Goal: Task Accomplishment & Management: Use online tool/utility

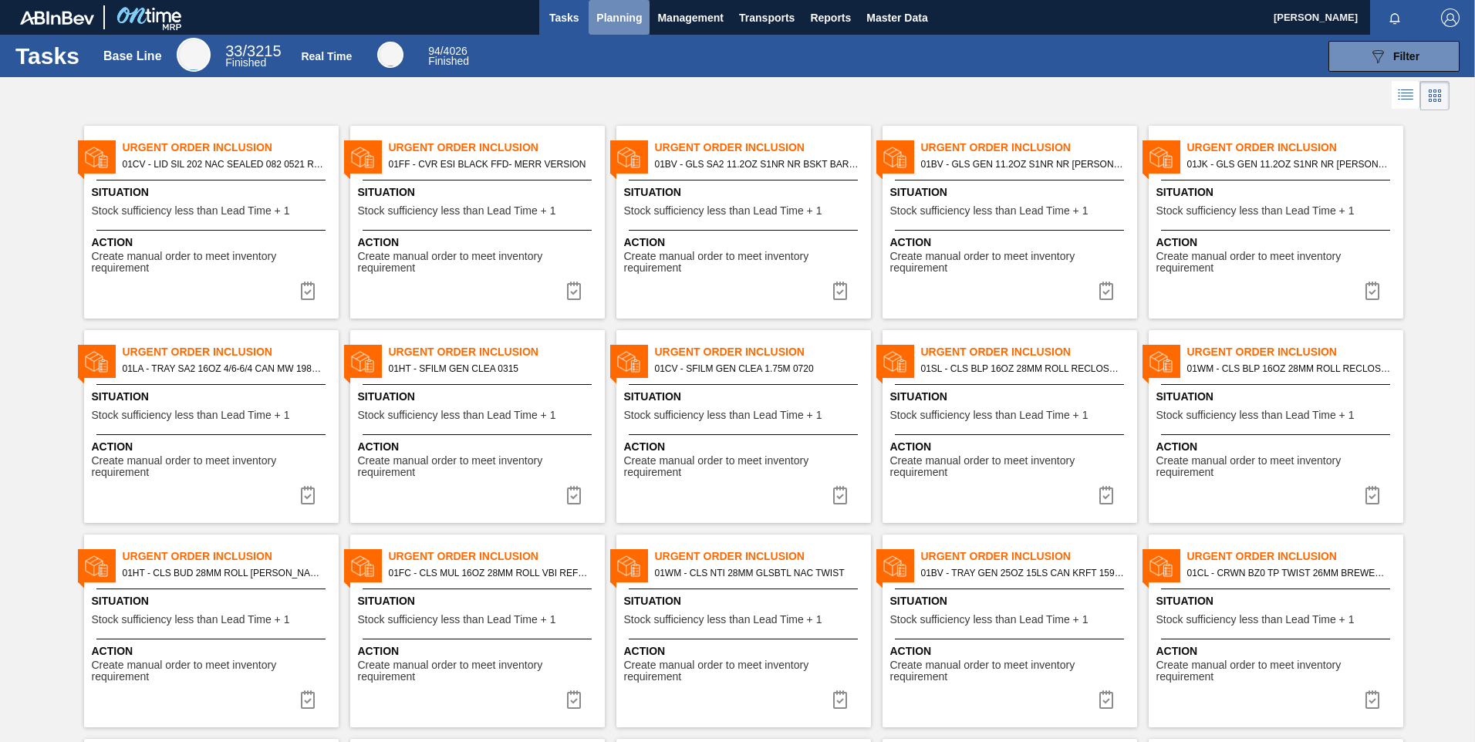
click at [631, 22] on span "Planning" at bounding box center [619, 17] width 46 height 19
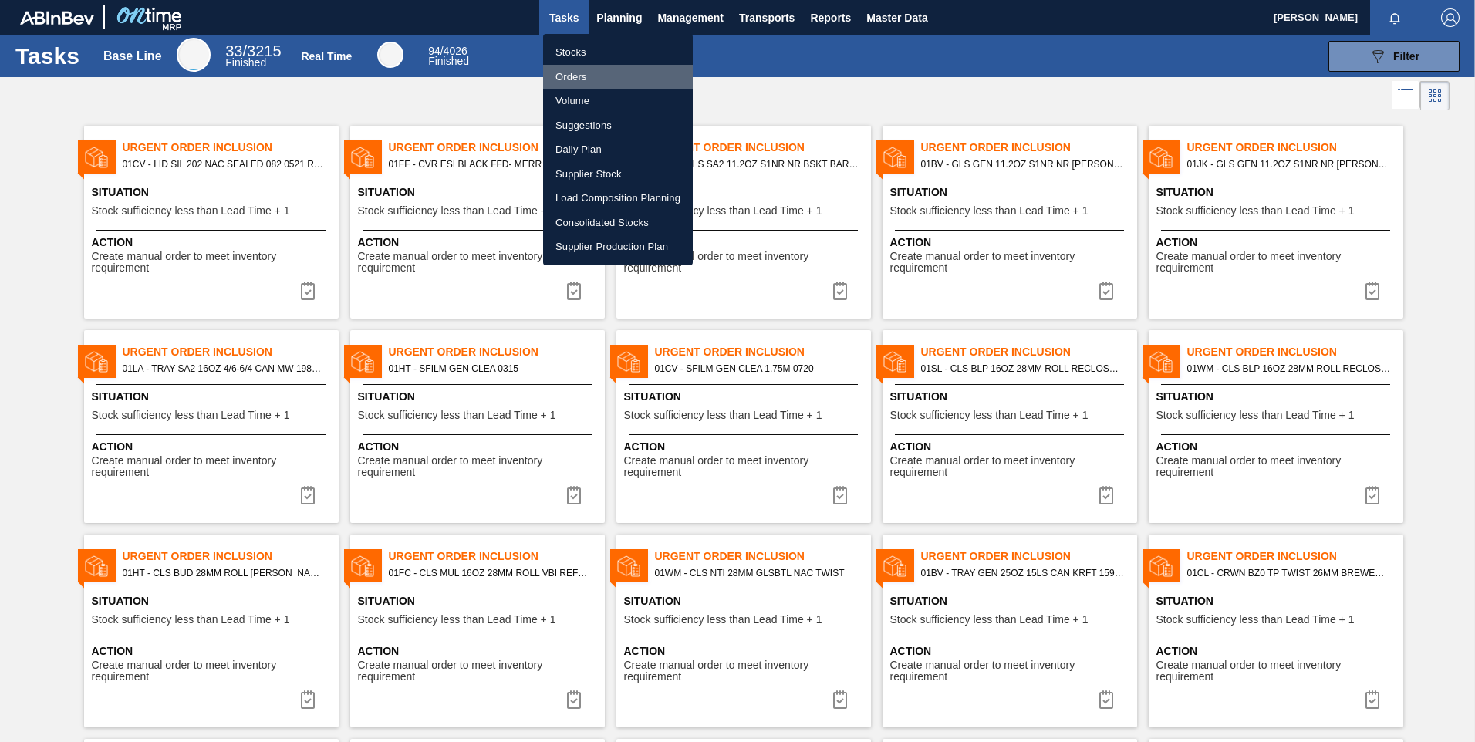
click at [579, 77] on li "Orders" at bounding box center [618, 77] width 150 height 25
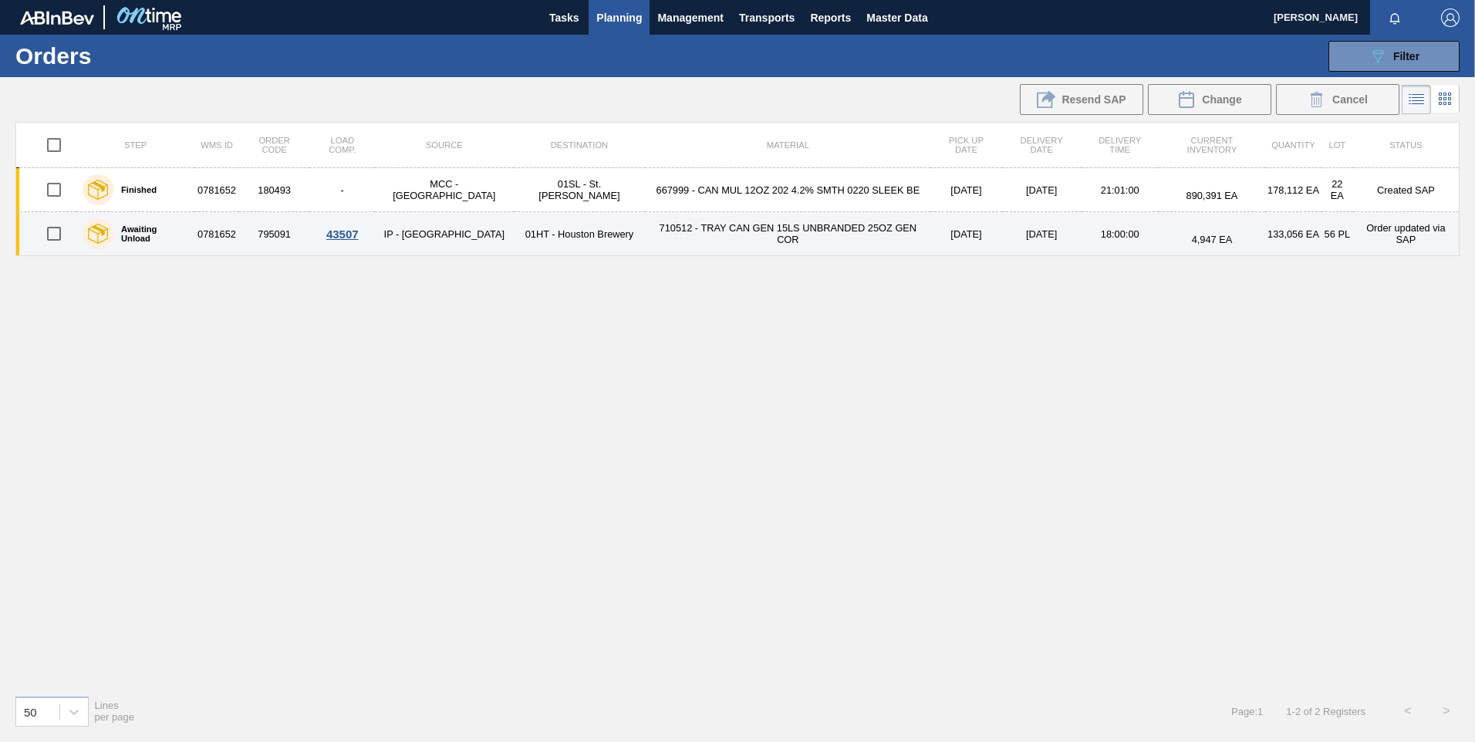
click at [842, 231] on td "710512 - TRAY CAN GEN 15LS UNBRANDED 25OZ GEN COR" at bounding box center [787, 234] width 285 height 44
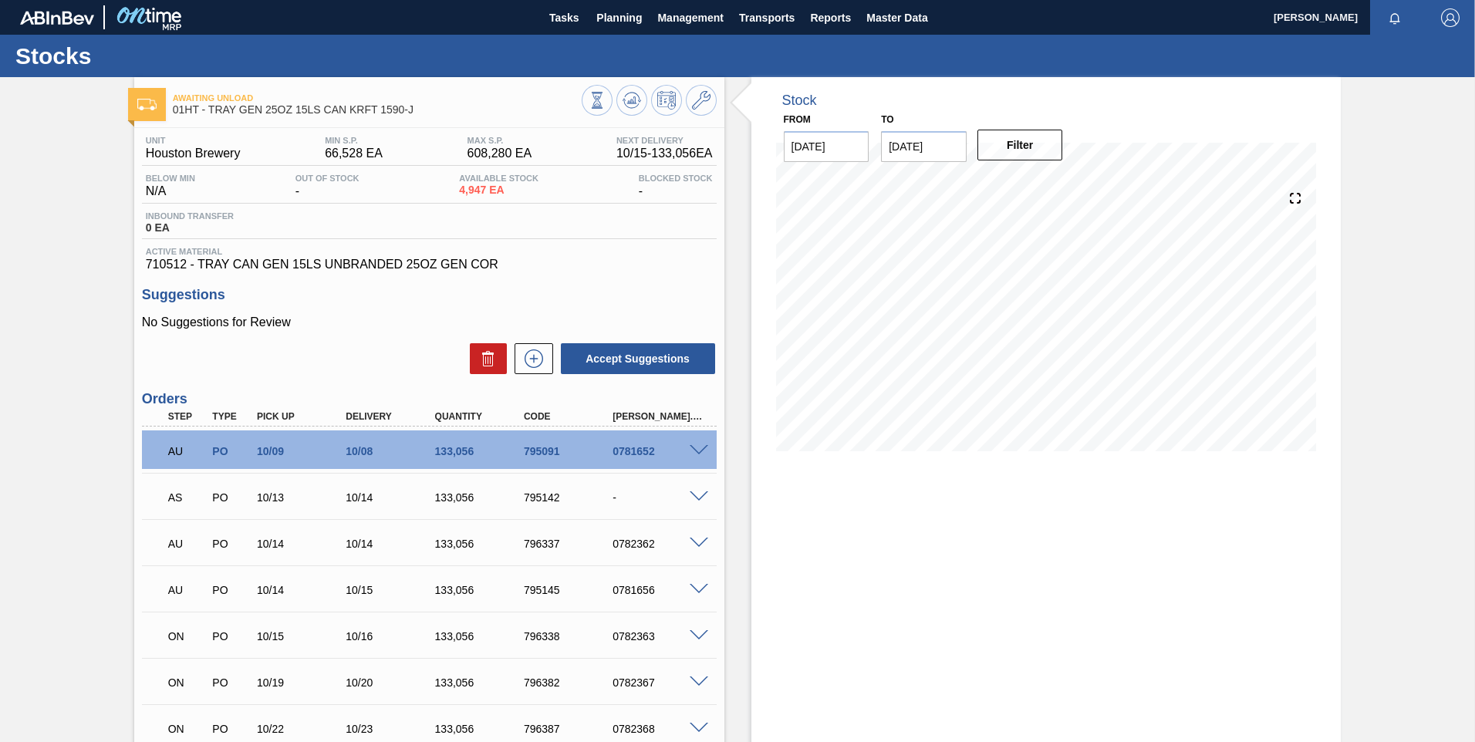
click at [691, 448] on span at bounding box center [699, 451] width 19 height 12
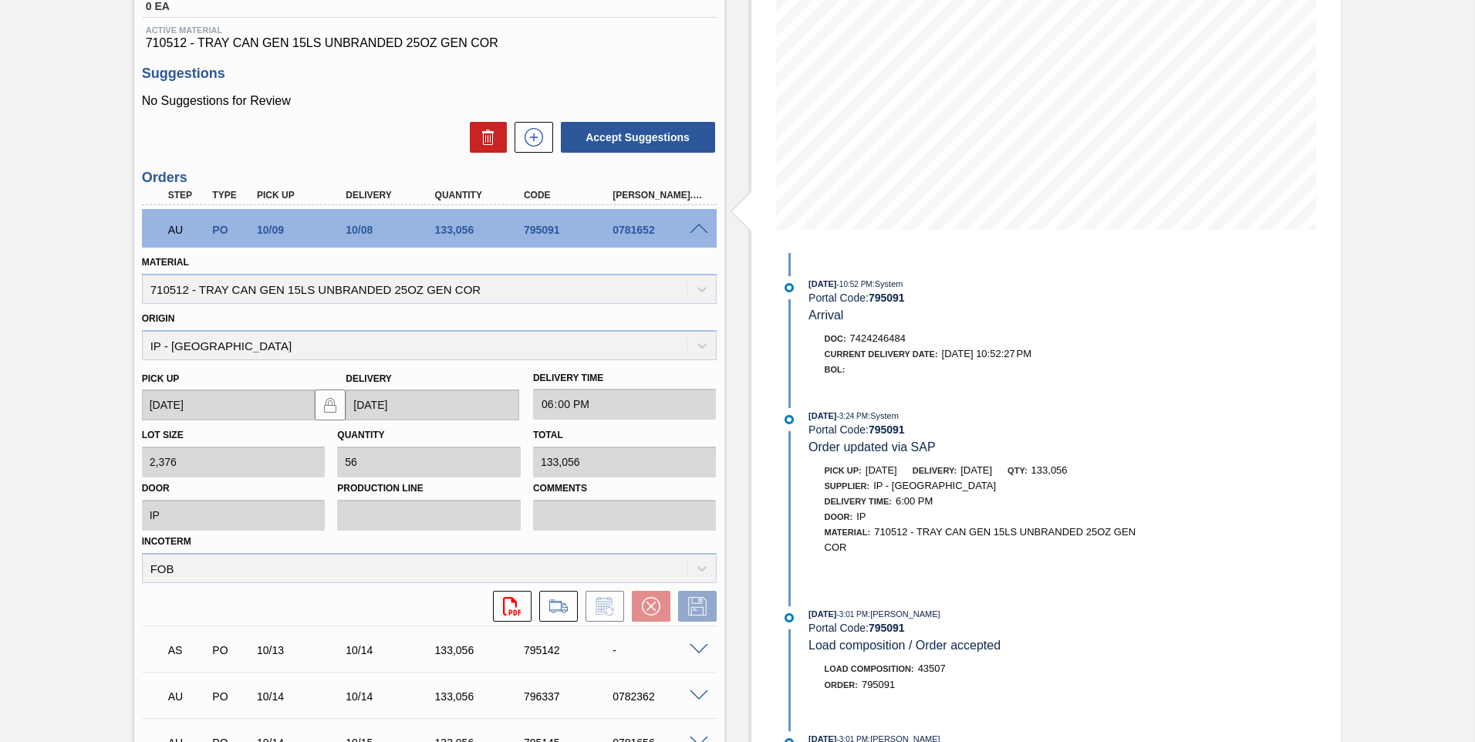
scroll to position [309, 0]
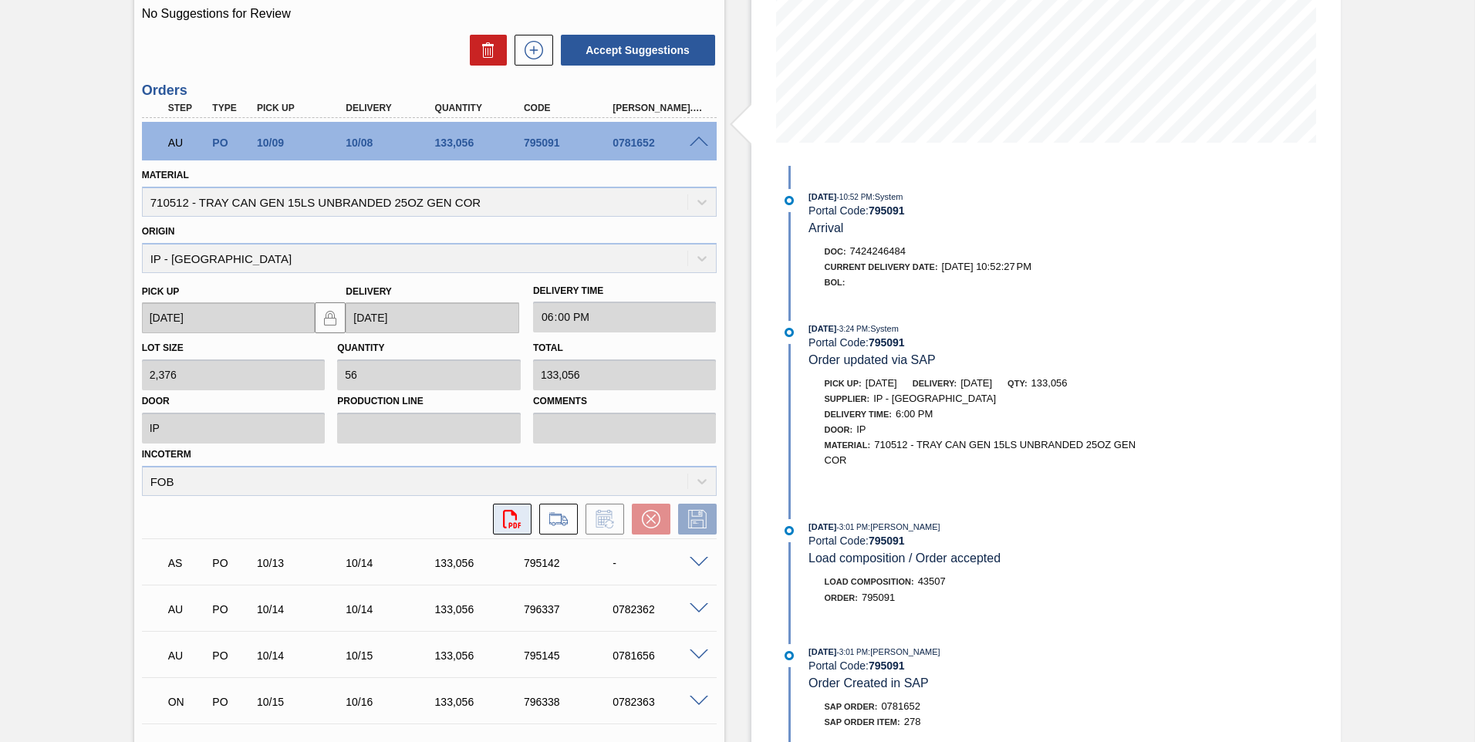
click at [512, 516] on icon "svg{fill:#ff0000}" at bounding box center [512, 519] width 19 height 19
click at [564, 526] on icon at bounding box center [558, 519] width 25 height 19
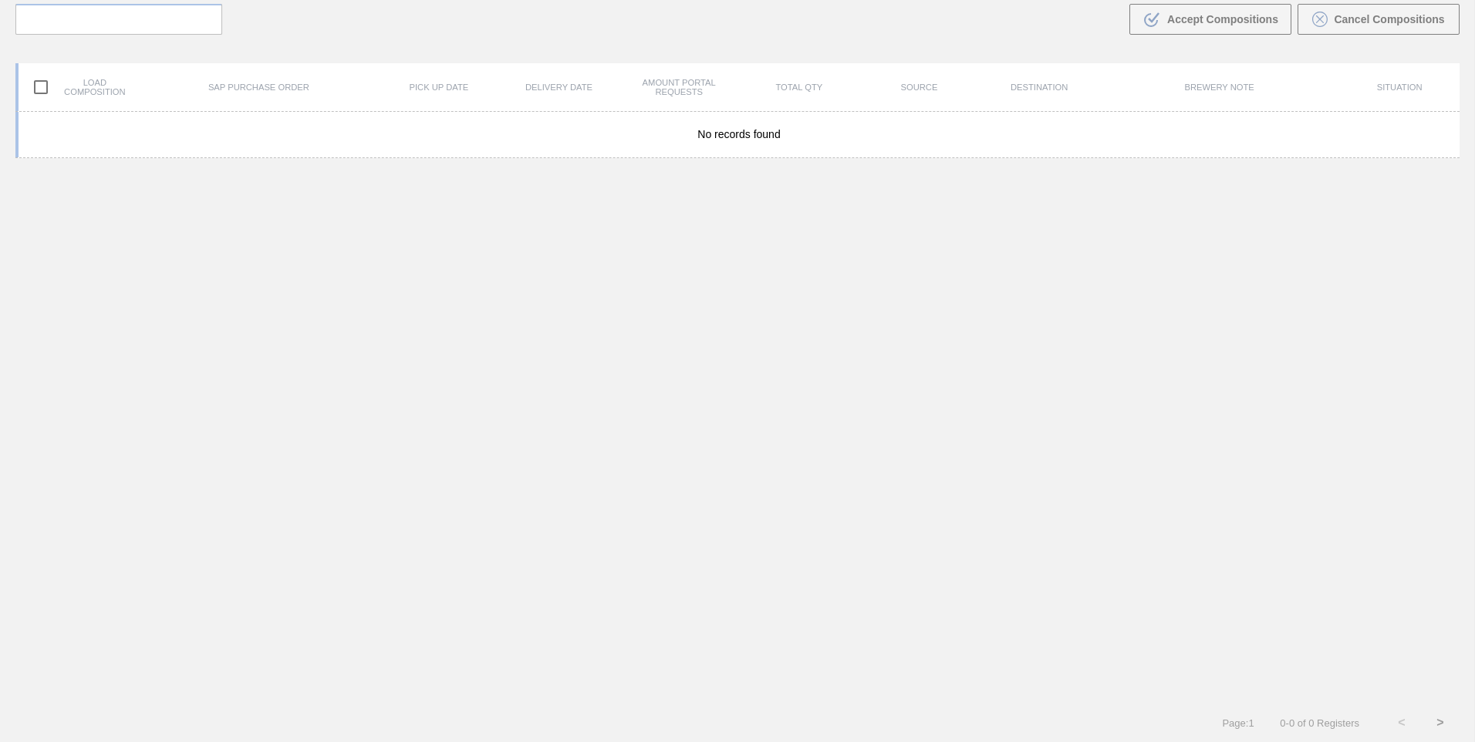
scroll to position [111, 0]
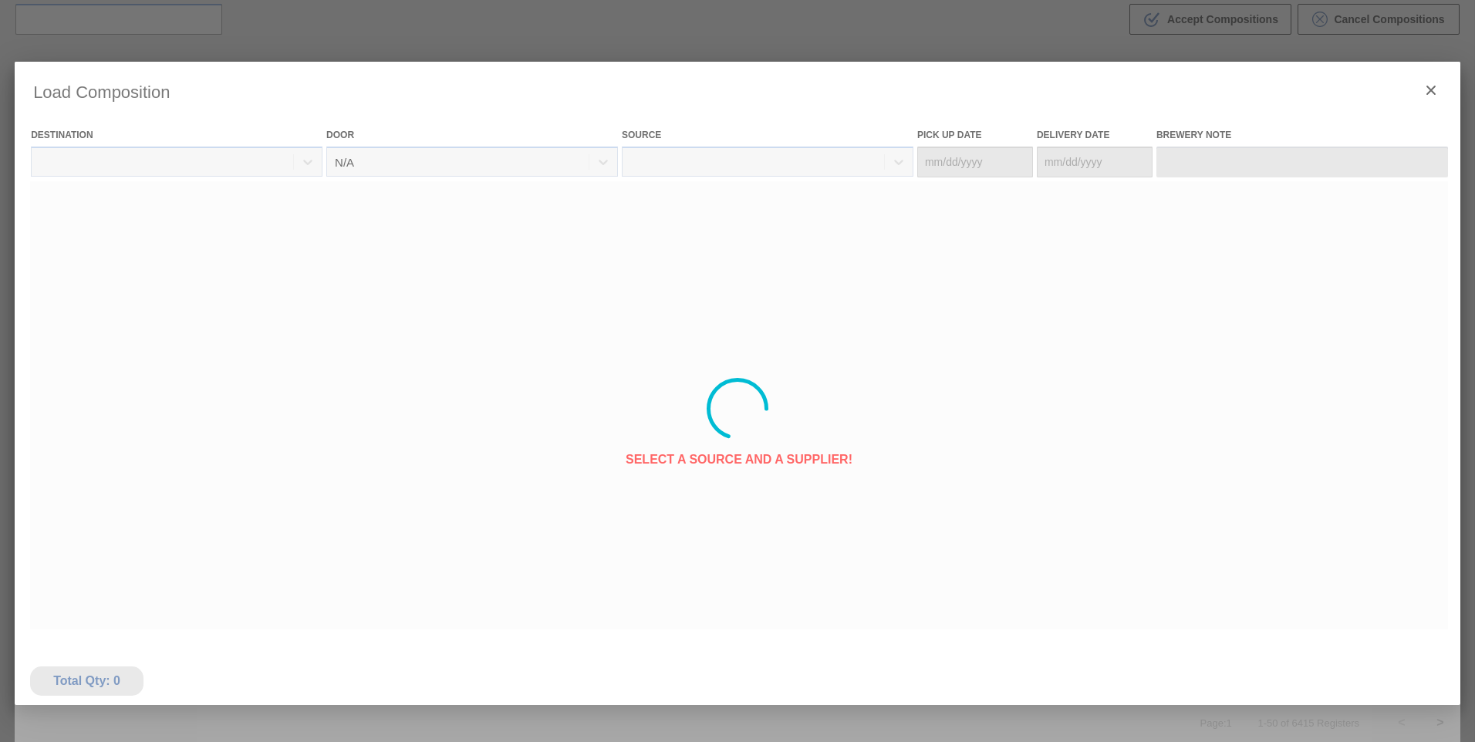
type Date "10/09/2025"
type Date "10/10/2025"
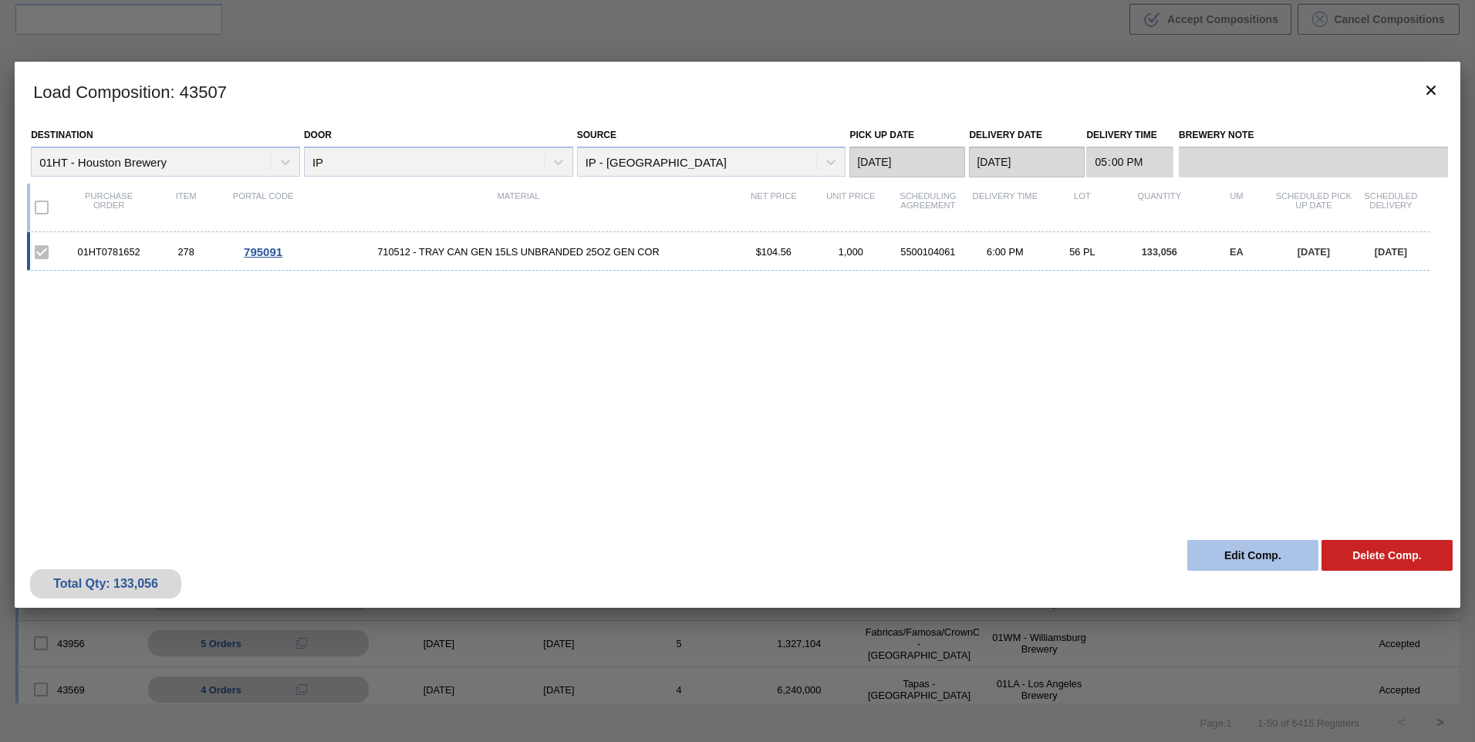
click at [1234, 559] on button "Edit Comp." at bounding box center [1252, 555] width 131 height 31
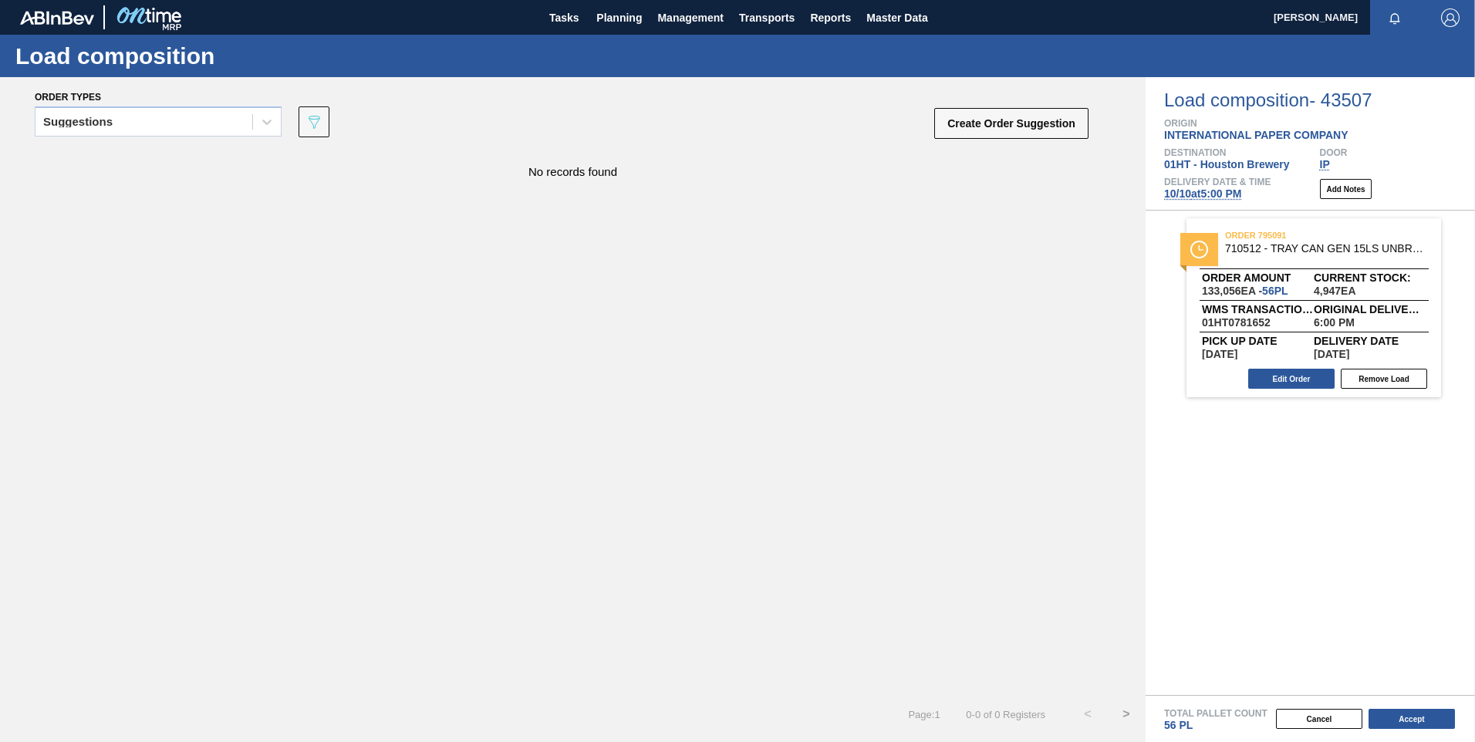
click at [1325, 160] on span "IP" at bounding box center [1325, 164] width 10 height 12
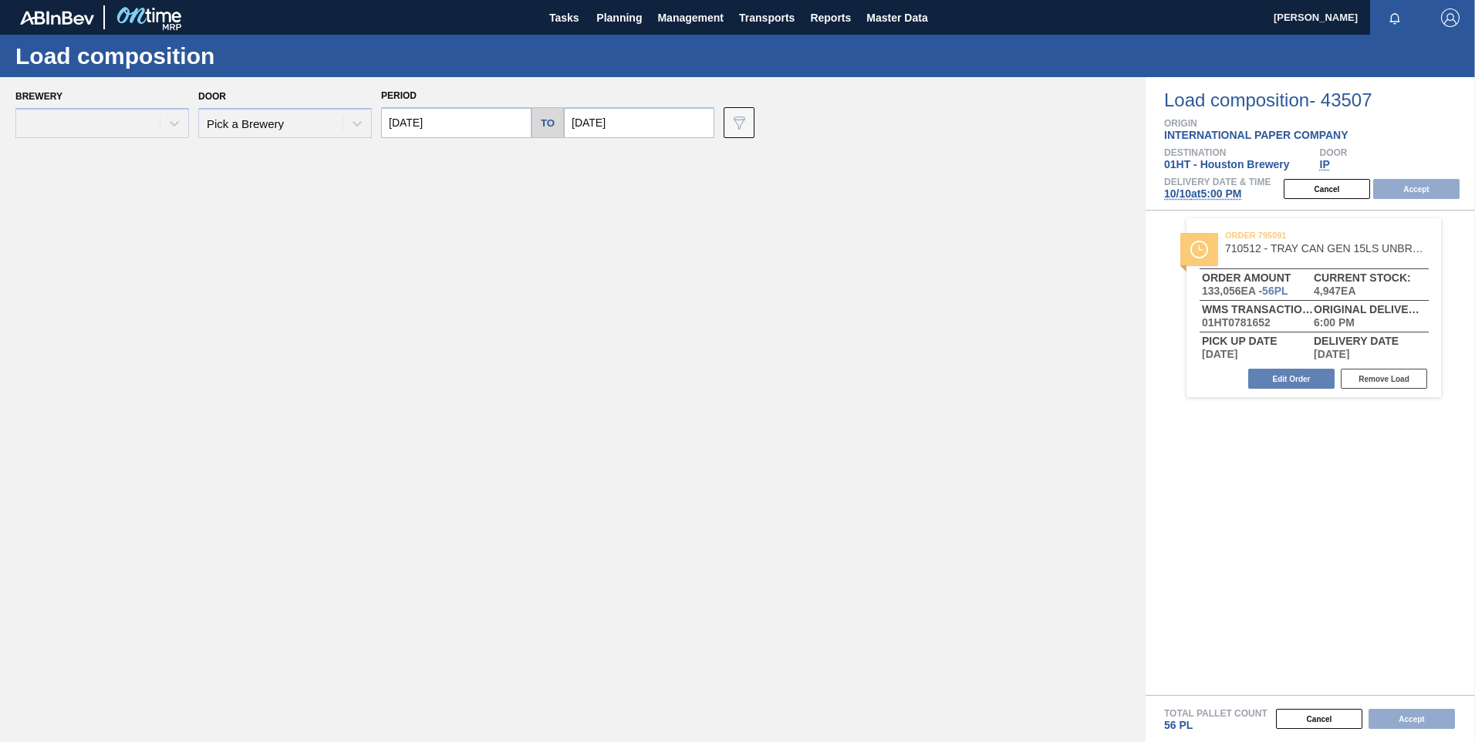
type input "10/10/2025"
type input "10/17/2025"
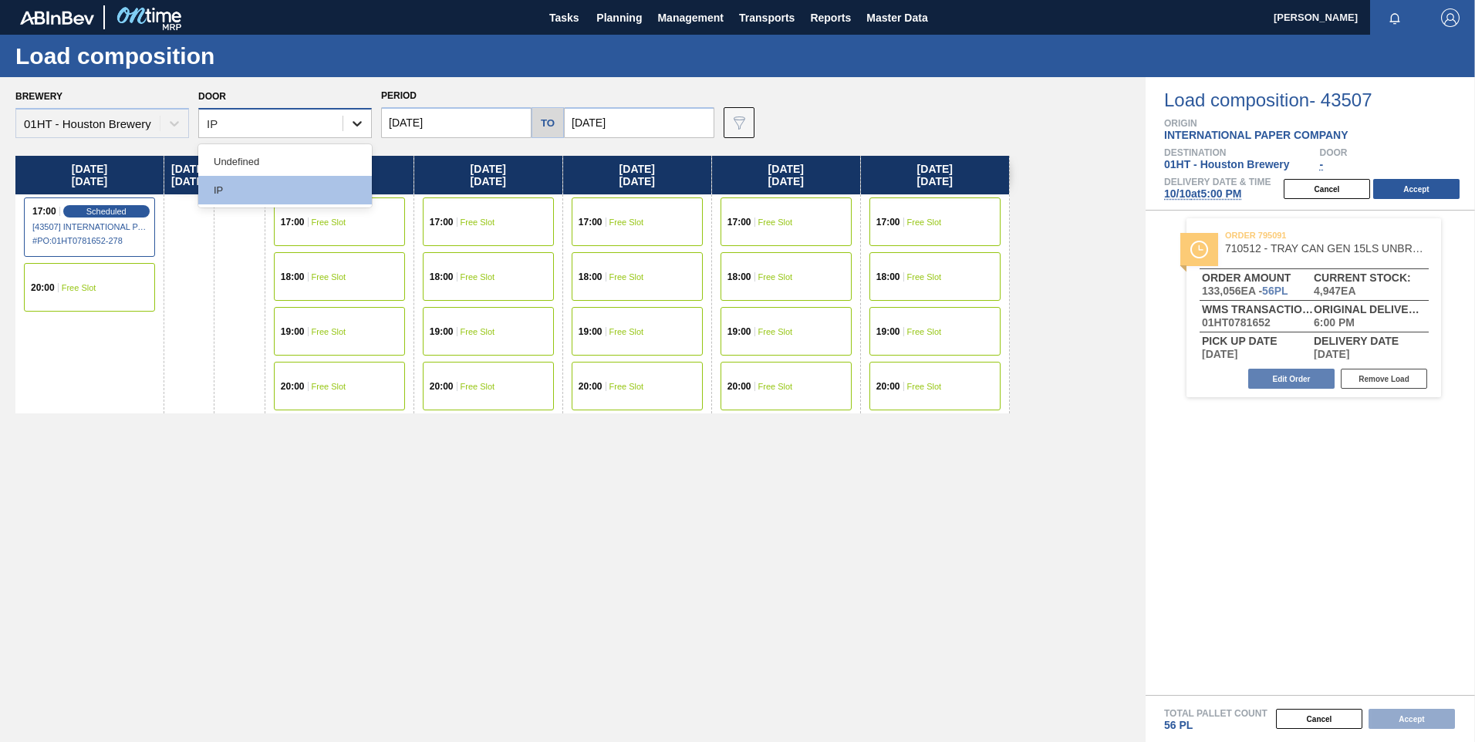
click at [355, 123] on icon at bounding box center [357, 123] width 9 height 5
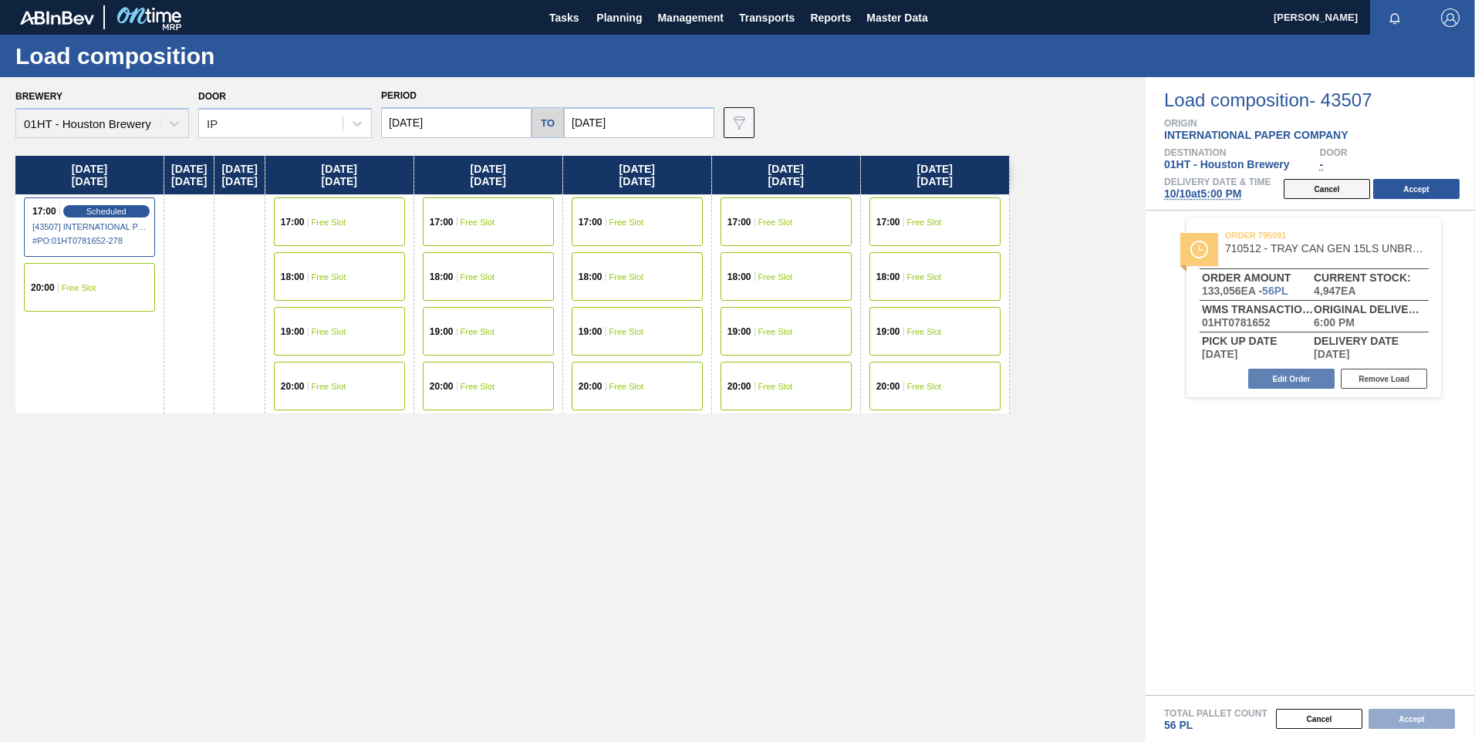
click at [1332, 191] on button "Cancel" at bounding box center [1327, 189] width 86 height 20
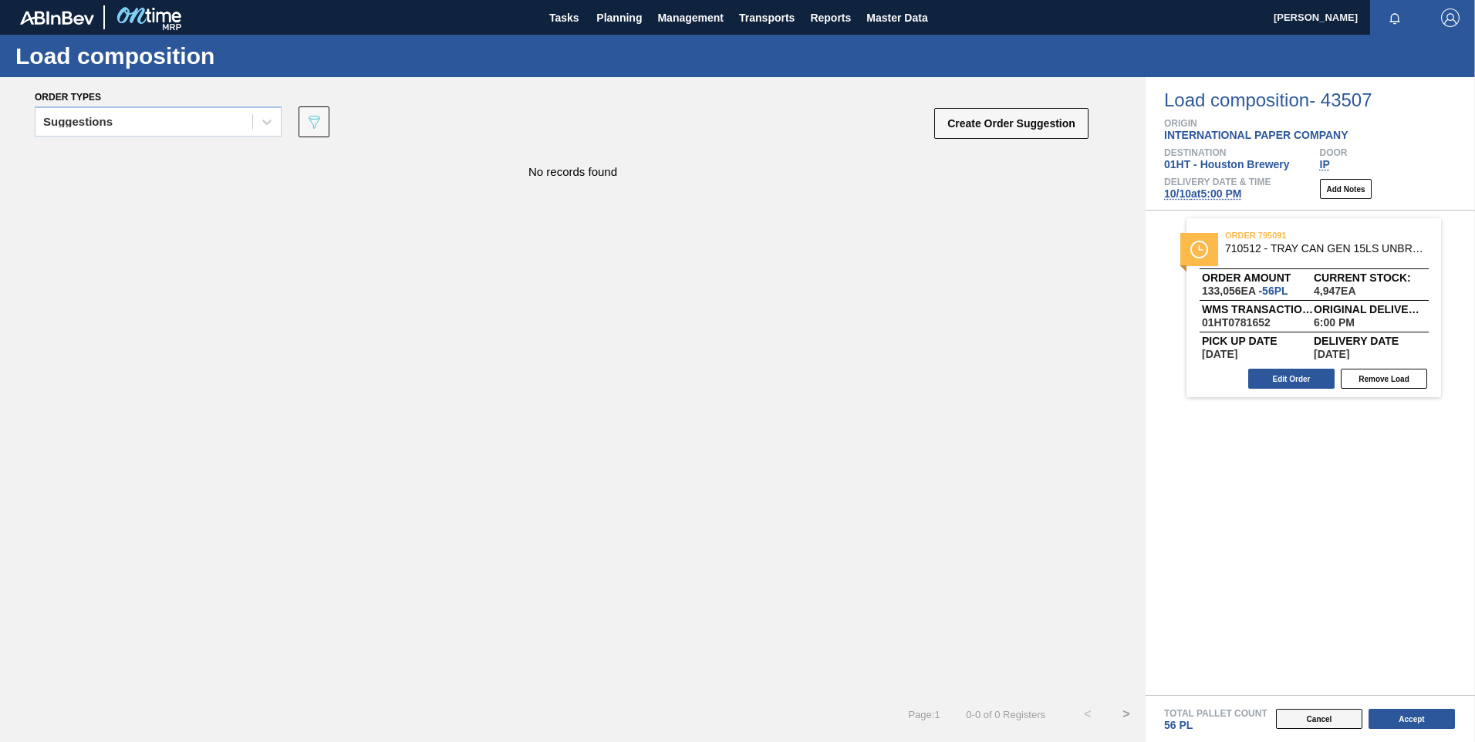
click at [1299, 711] on button "Cancel" at bounding box center [1319, 719] width 86 height 20
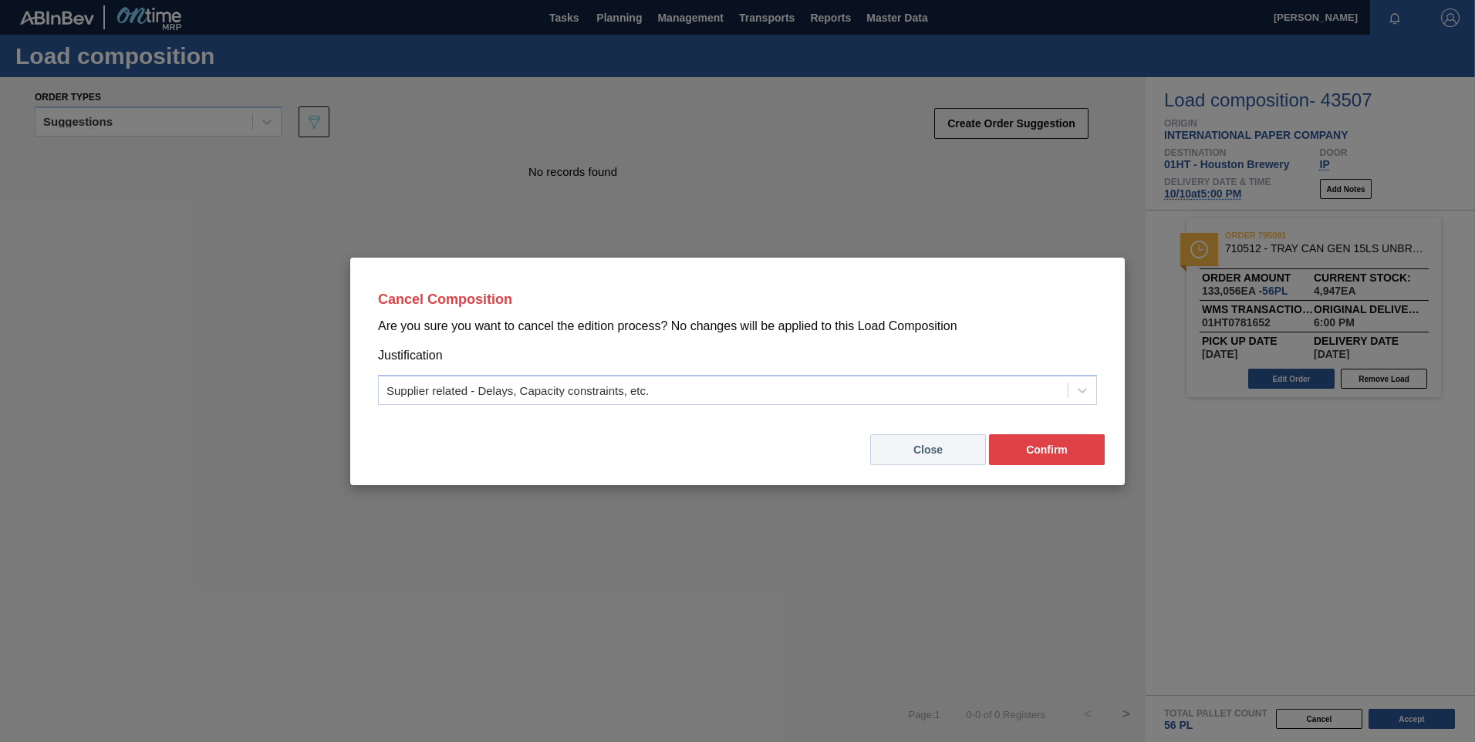
click at [920, 454] on button "Close" at bounding box center [928, 449] width 116 height 31
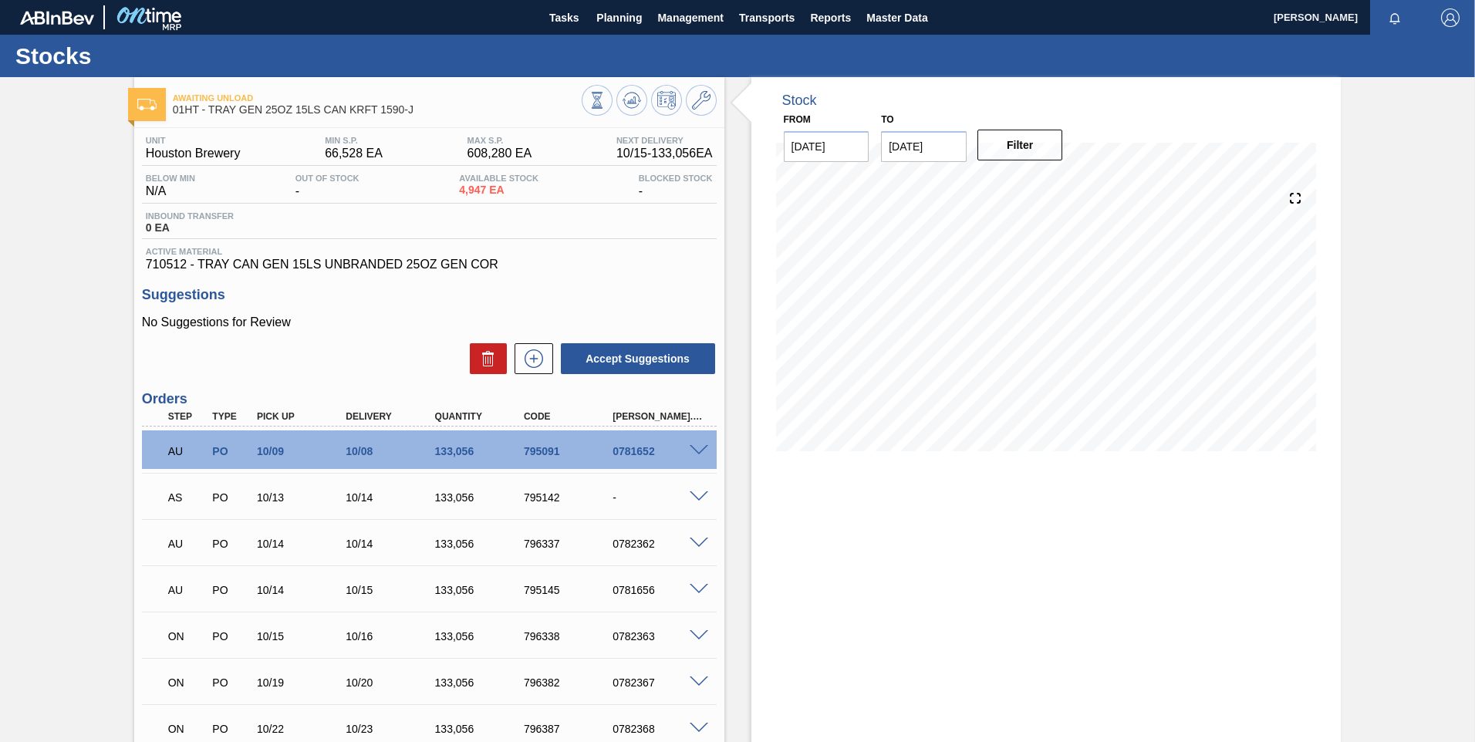
click at [691, 449] on span at bounding box center [699, 451] width 19 height 12
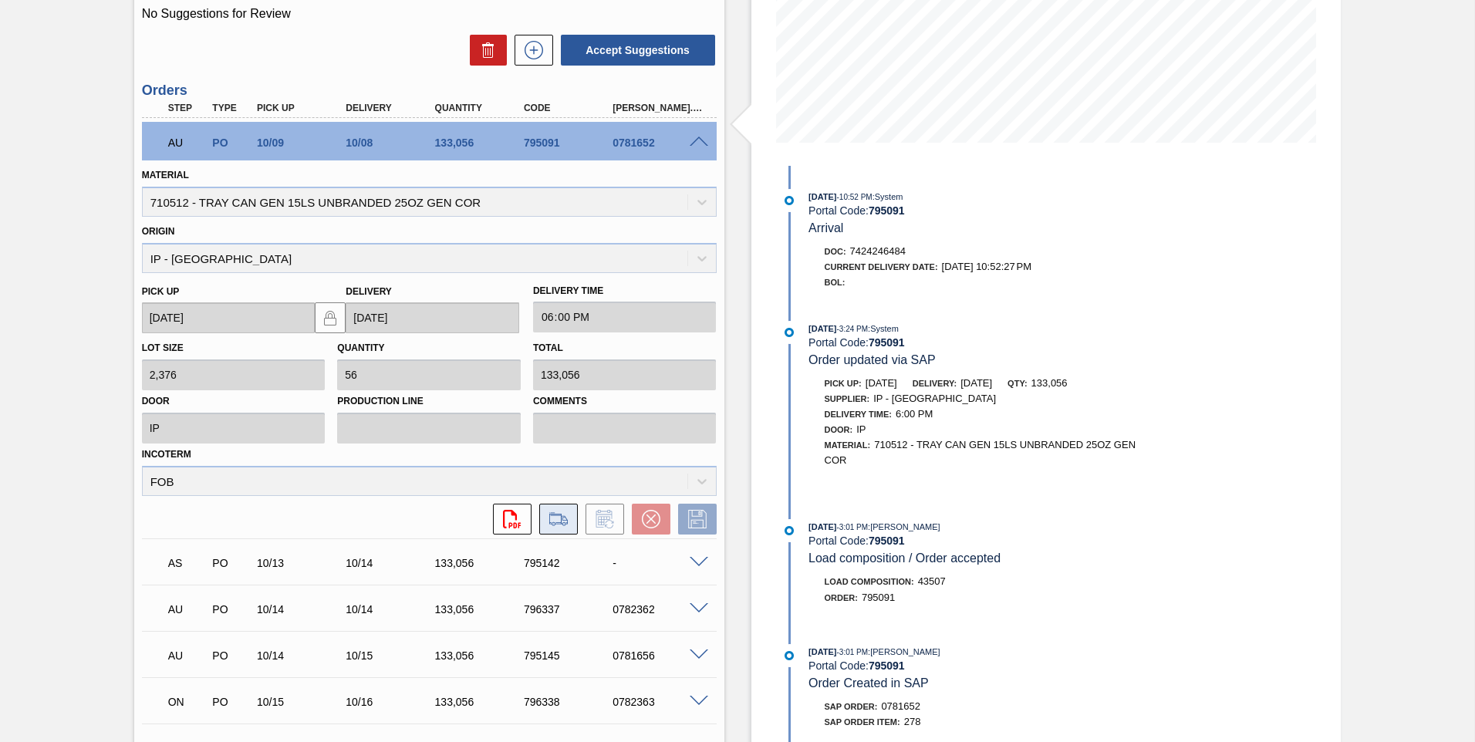
click at [553, 524] on icon at bounding box center [558, 519] width 25 height 19
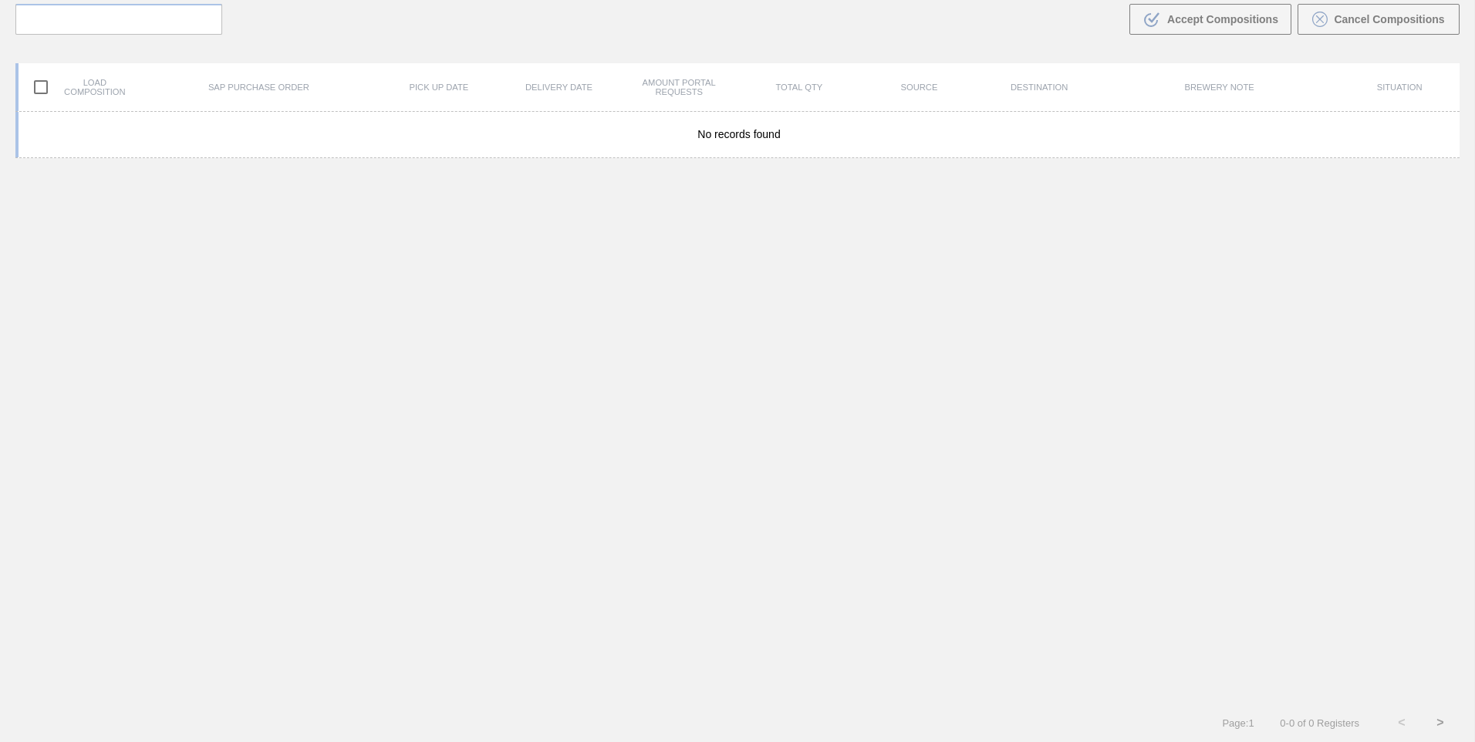
scroll to position [111, 0]
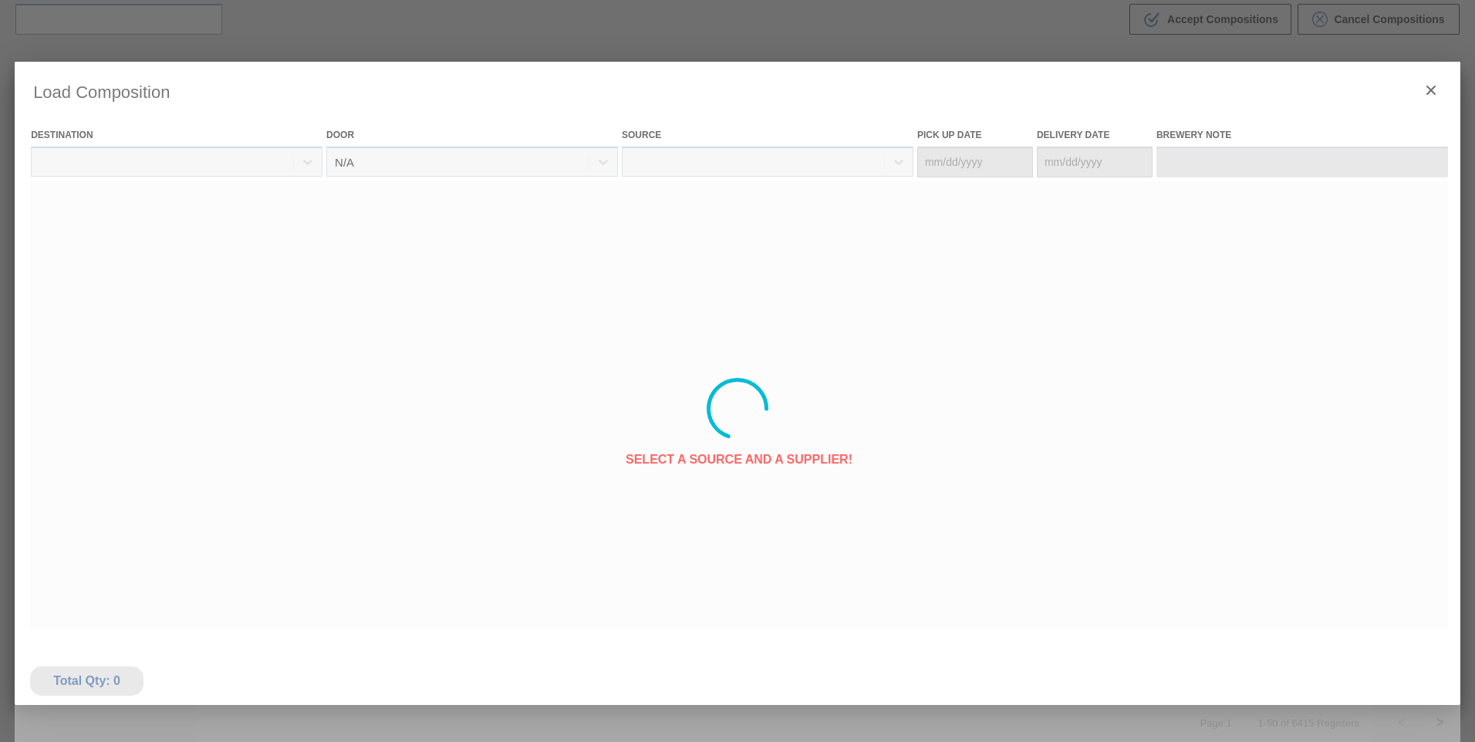
type Date "10/09/2025"
type Date "10/10/2025"
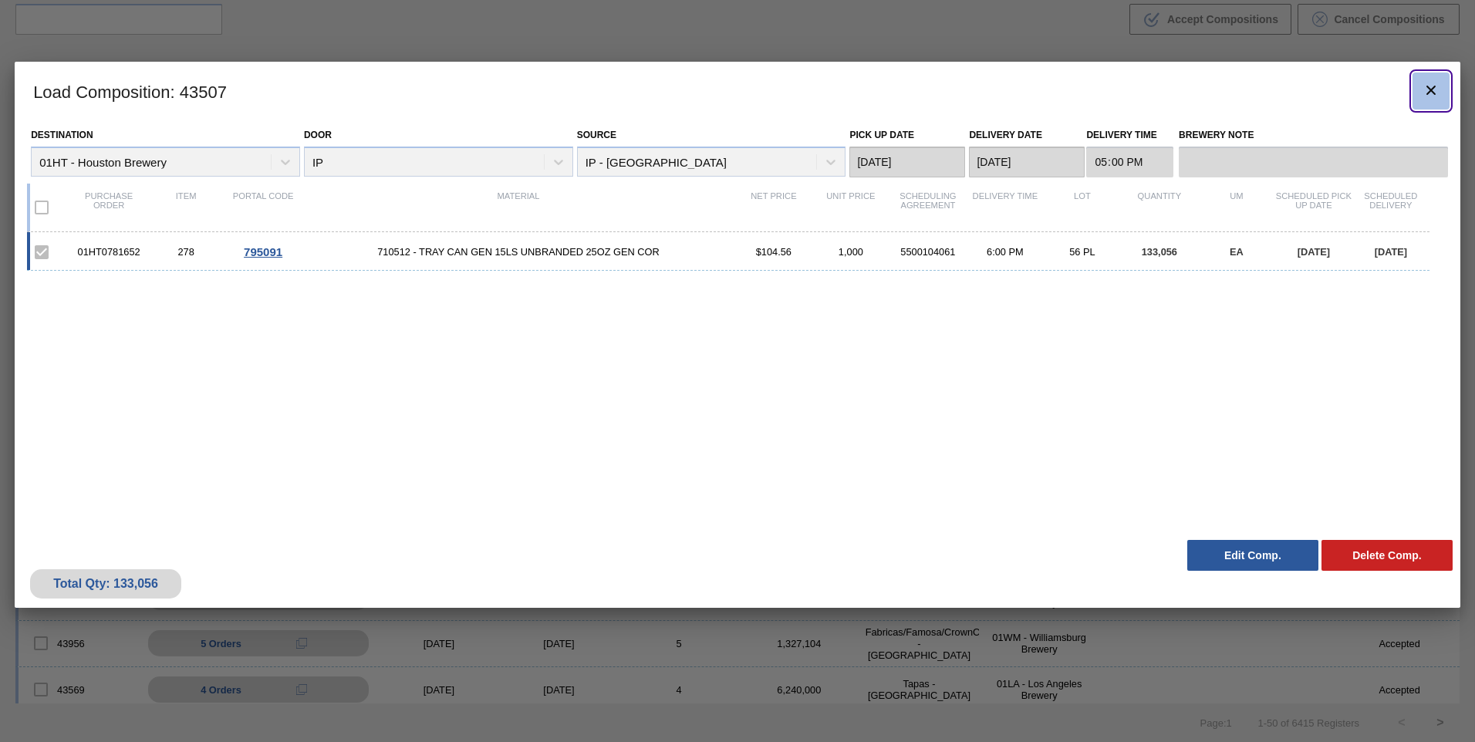
click at [1433, 100] on span "botão de ícone" at bounding box center [1431, 90] width 19 height 19
